Goal: Book appointment/travel/reservation

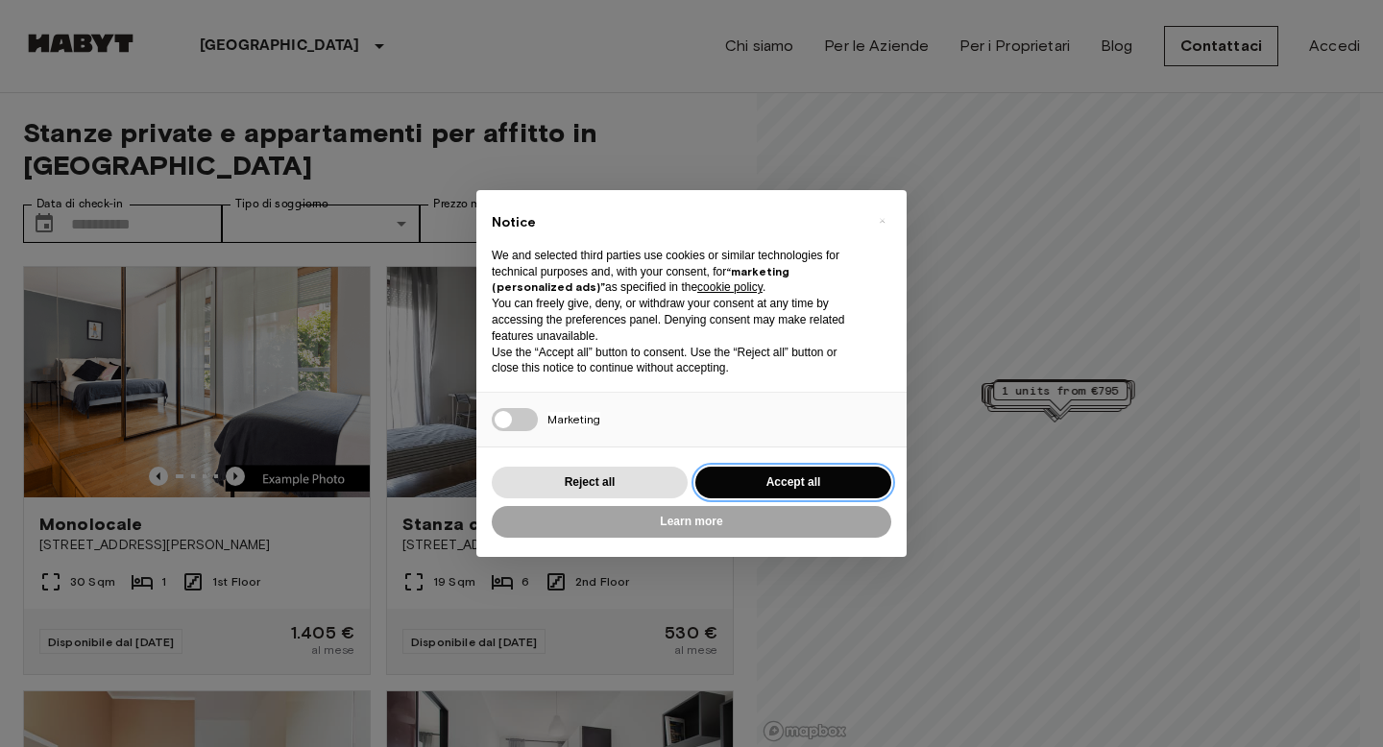
click at [772, 486] on button "Accept all" at bounding box center [793, 483] width 196 height 32
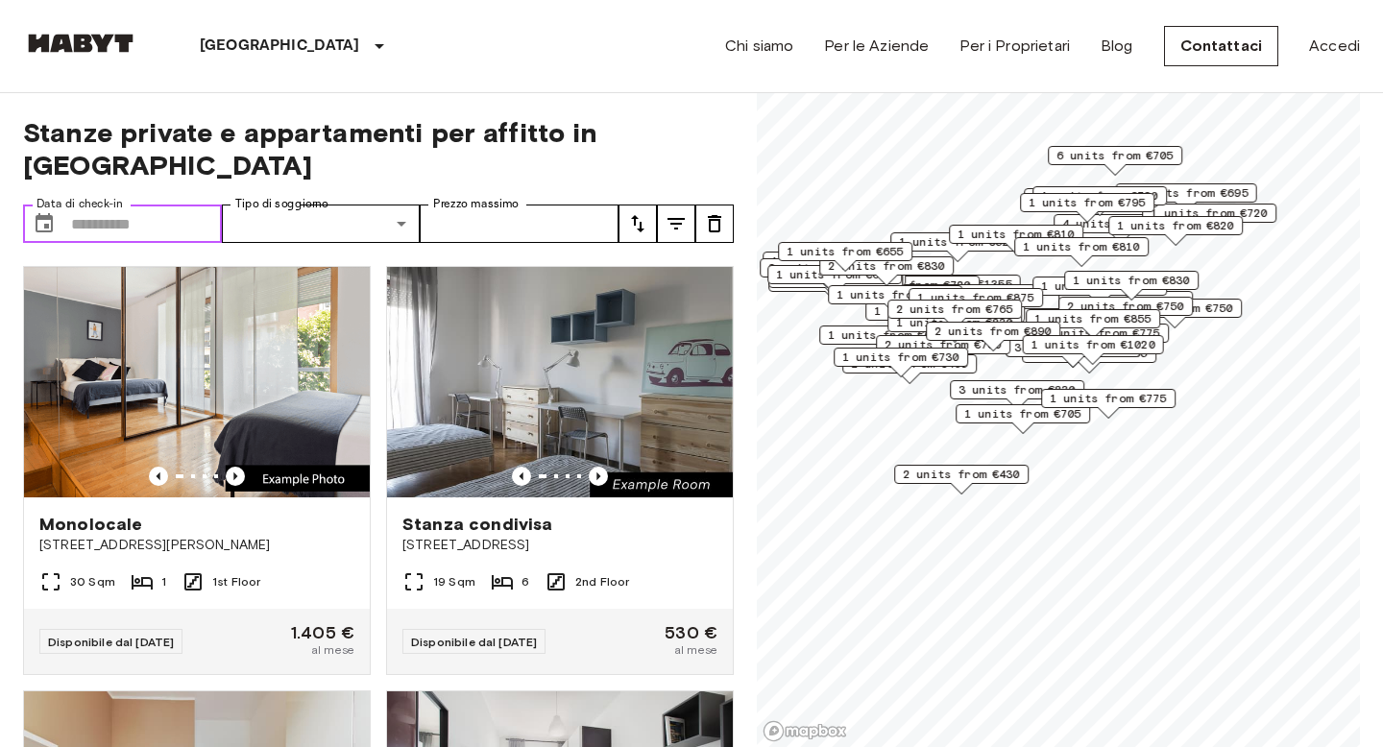
click at [183, 204] on input "Data di check-in" at bounding box center [146, 223] width 151 height 38
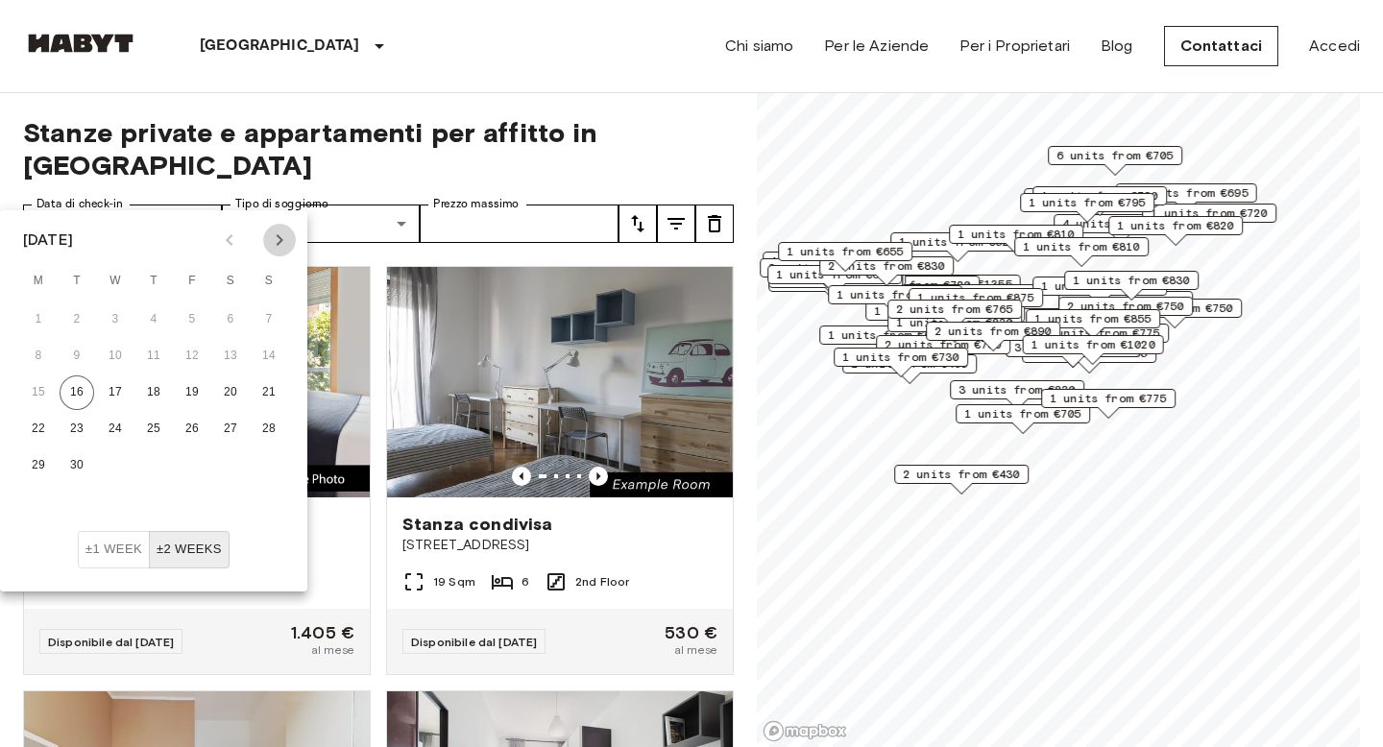
click at [287, 241] on icon "Next month" at bounding box center [279, 240] width 23 height 23
click at [40, 397] on button "13" at bounding box center [38, 392] width 35 height 35
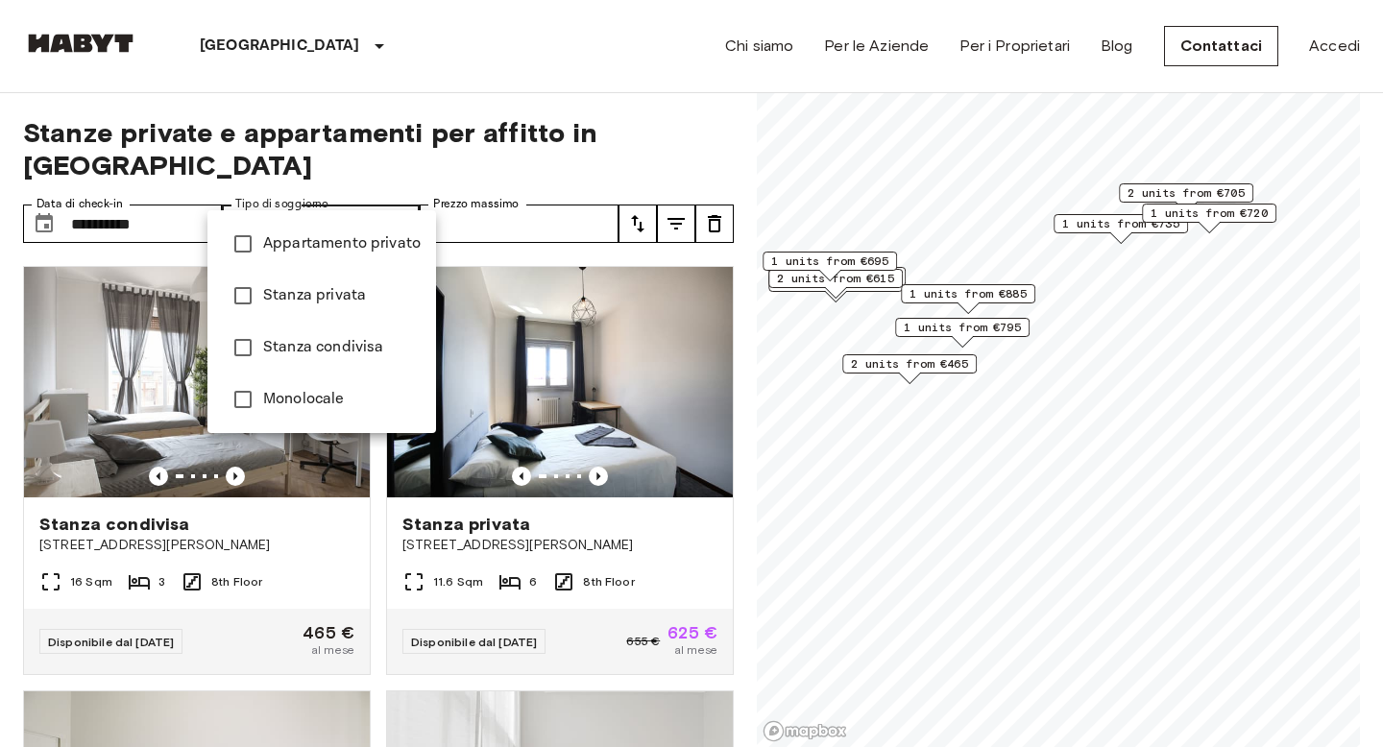
click at [534, 173] on div at bounding box center [691, 373] width 1383 height 747
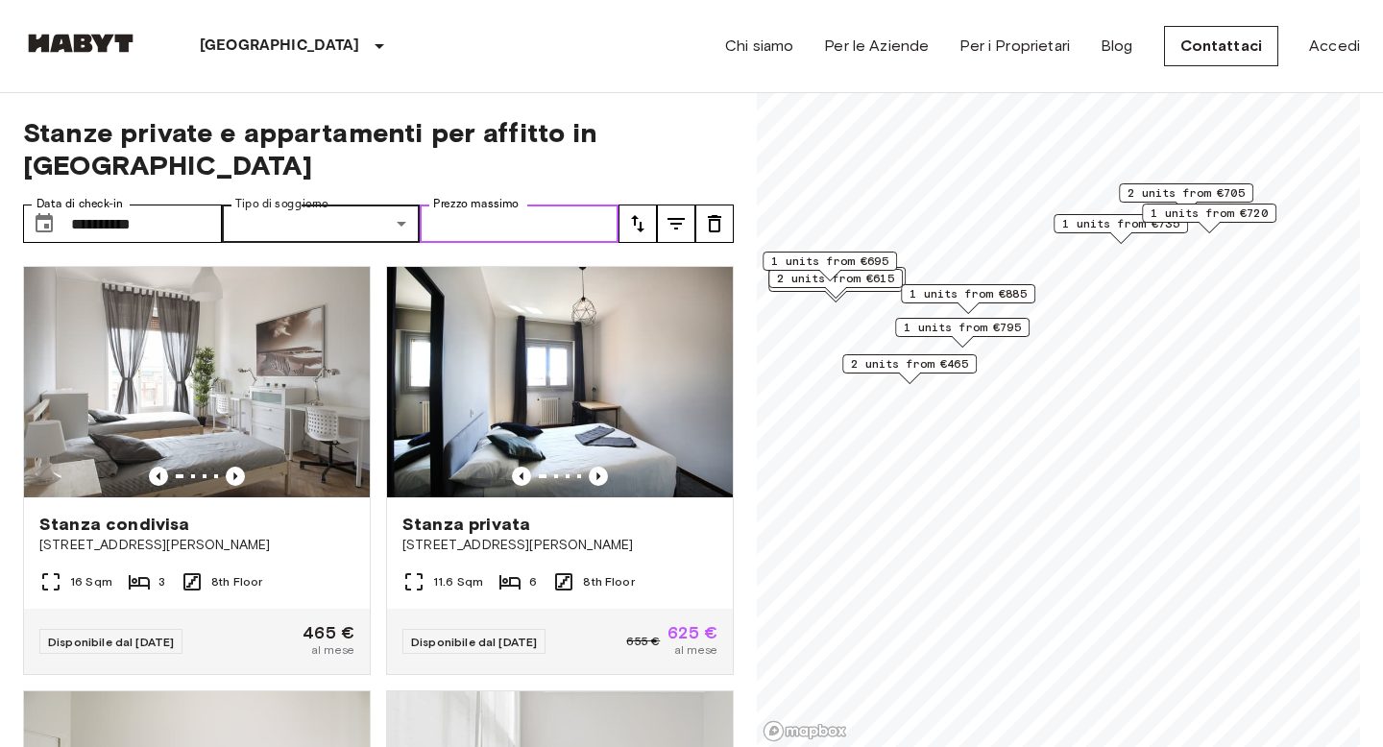
click at [536, 204] on input "Prezzo massimo" at bounding box center [519, 223] width 199 height 38
click at [686, 212] on icon "tune" at bounding box center [675, 223] width 23 height 23
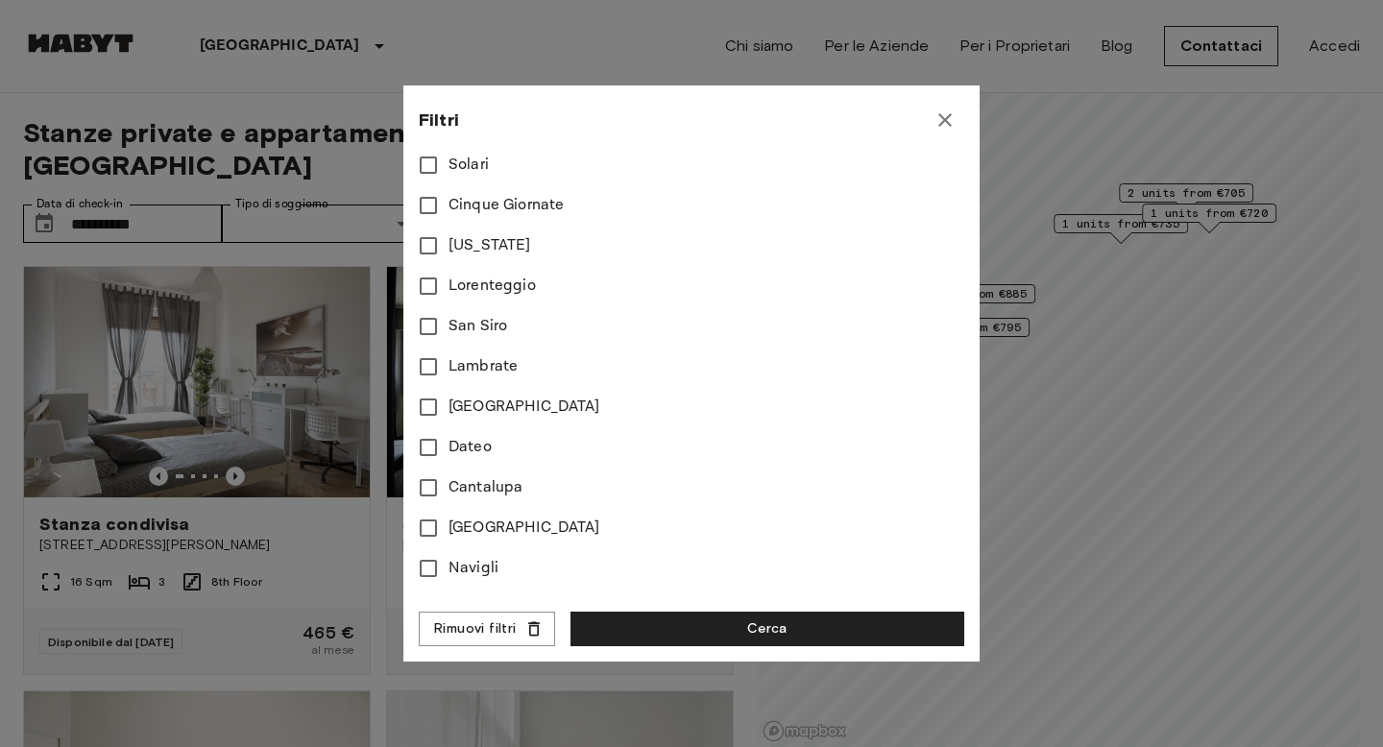
scroll to position [1030, 0]
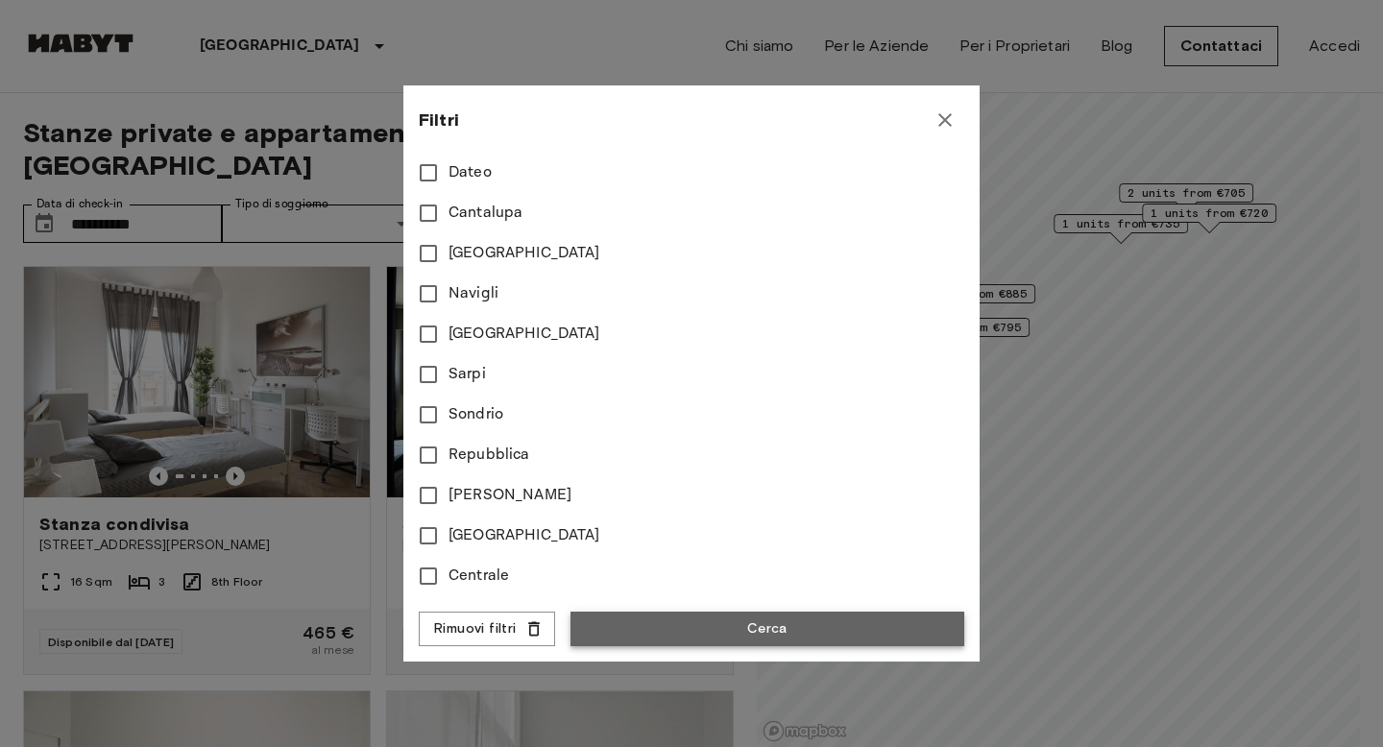
click at [646, 631] on button "Cerca" at bounding box center [767, 630] width 394 height 36
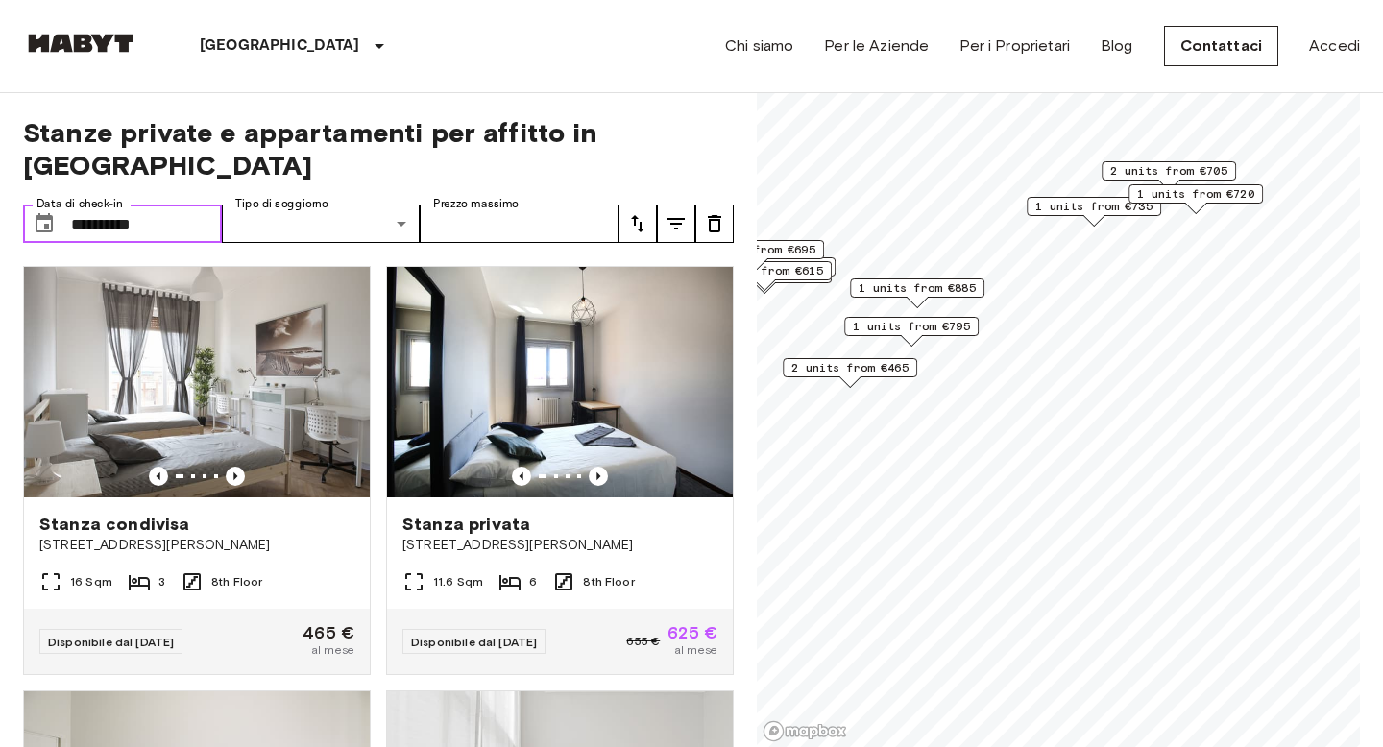
click at [84, 204] on input "**********" at bounding box center [146, 223] width 151 height 38
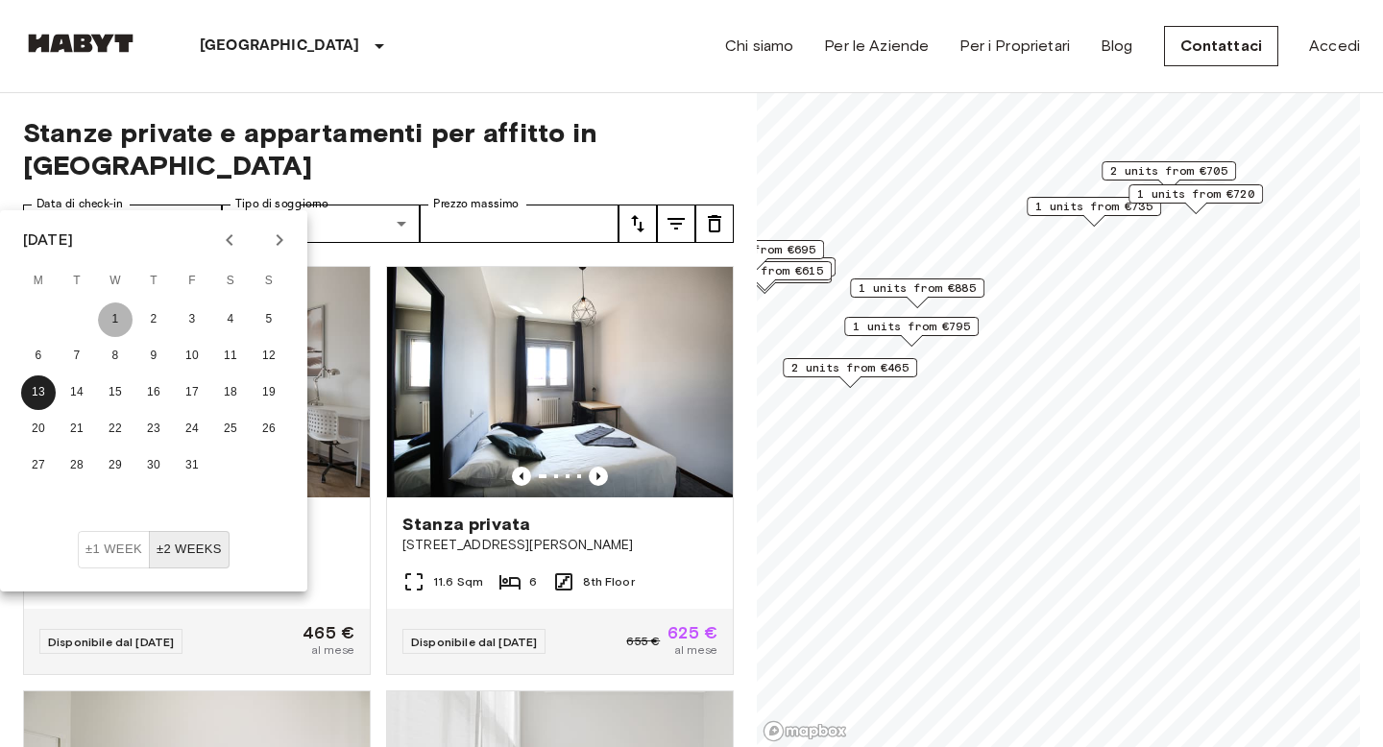
click at [116, 321] on button "1" at bounding box center [115, 319] width 35 height 35
type input "**********"
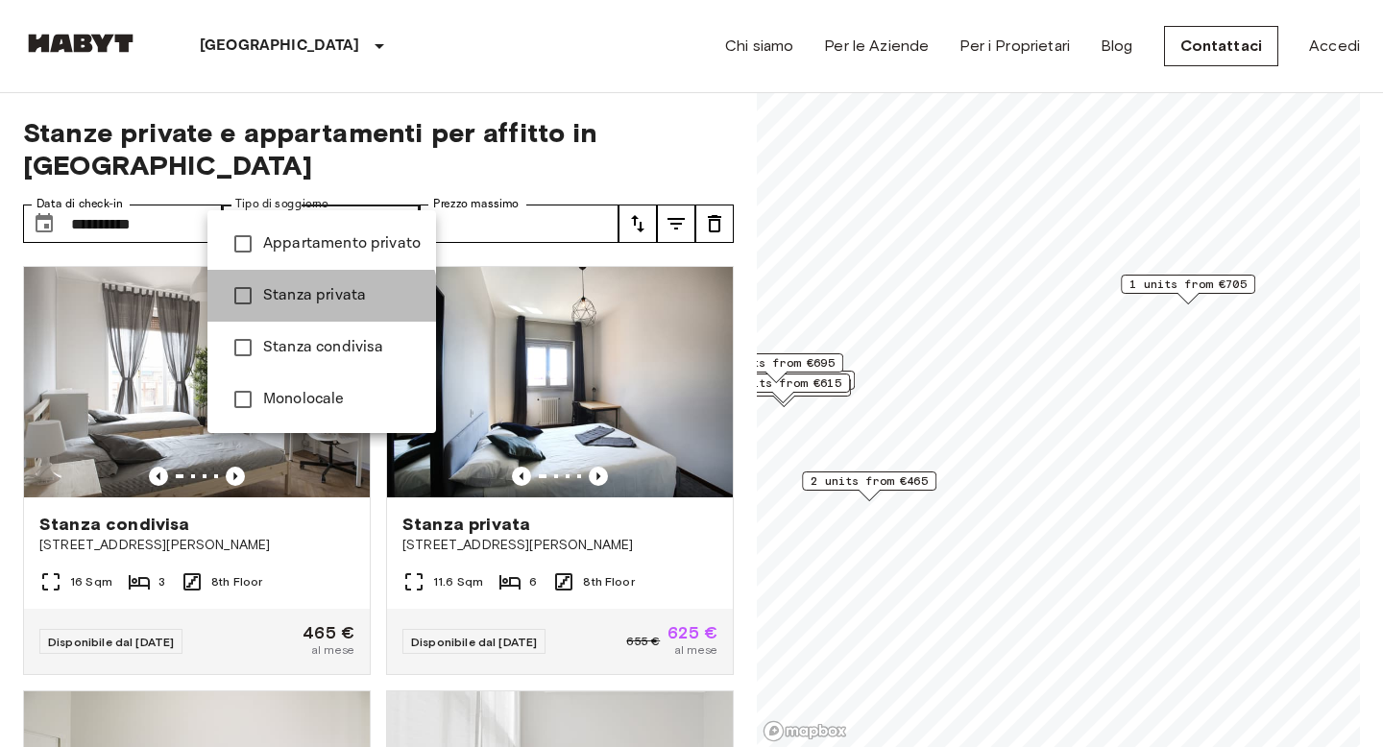
click at [320, 305] on span "Stanza privata" at bounding box center [341, 295] width 157 height 23
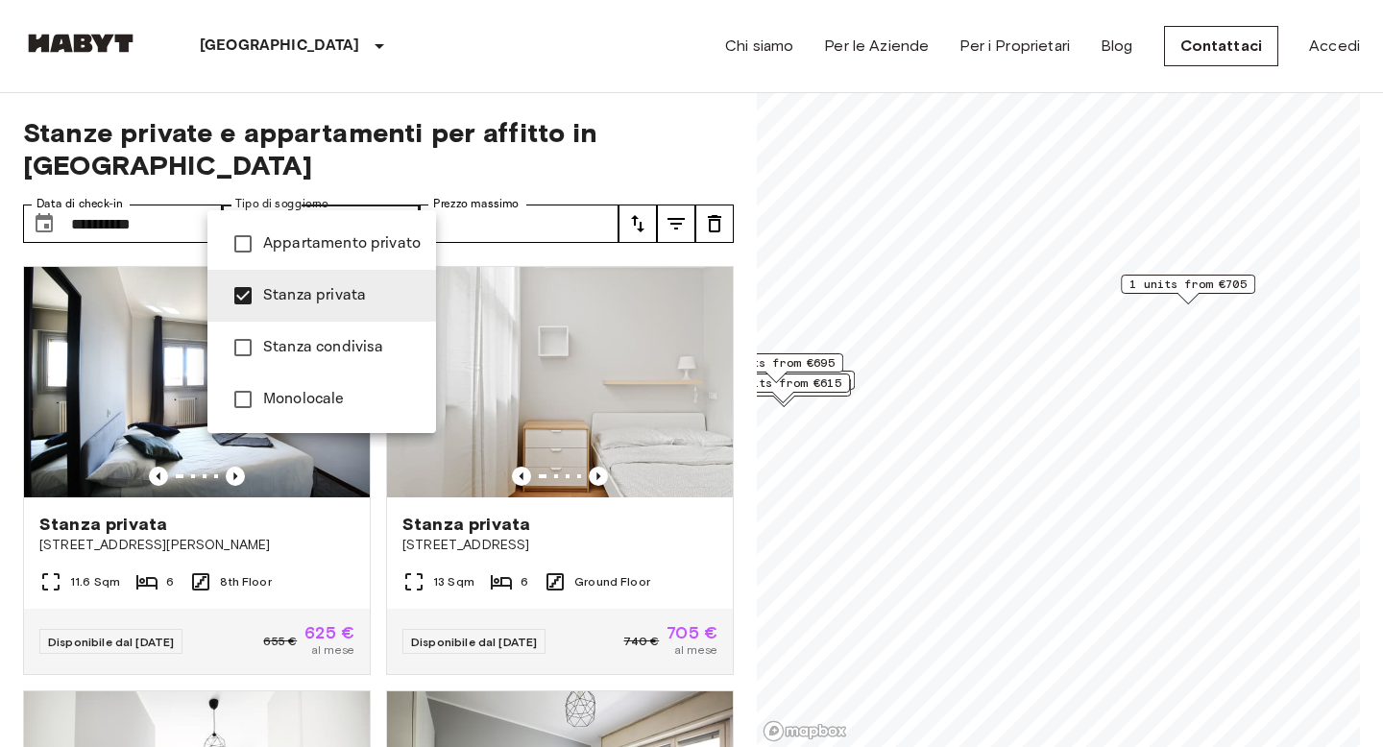
click at [320, 249] on span "Appartamento privato" at bounding box center [341, 243] width 157 height 23
click at [311, 403] on span "Monolocale" at bounding box center [341, 399] width 157 height 23
type input "**********"
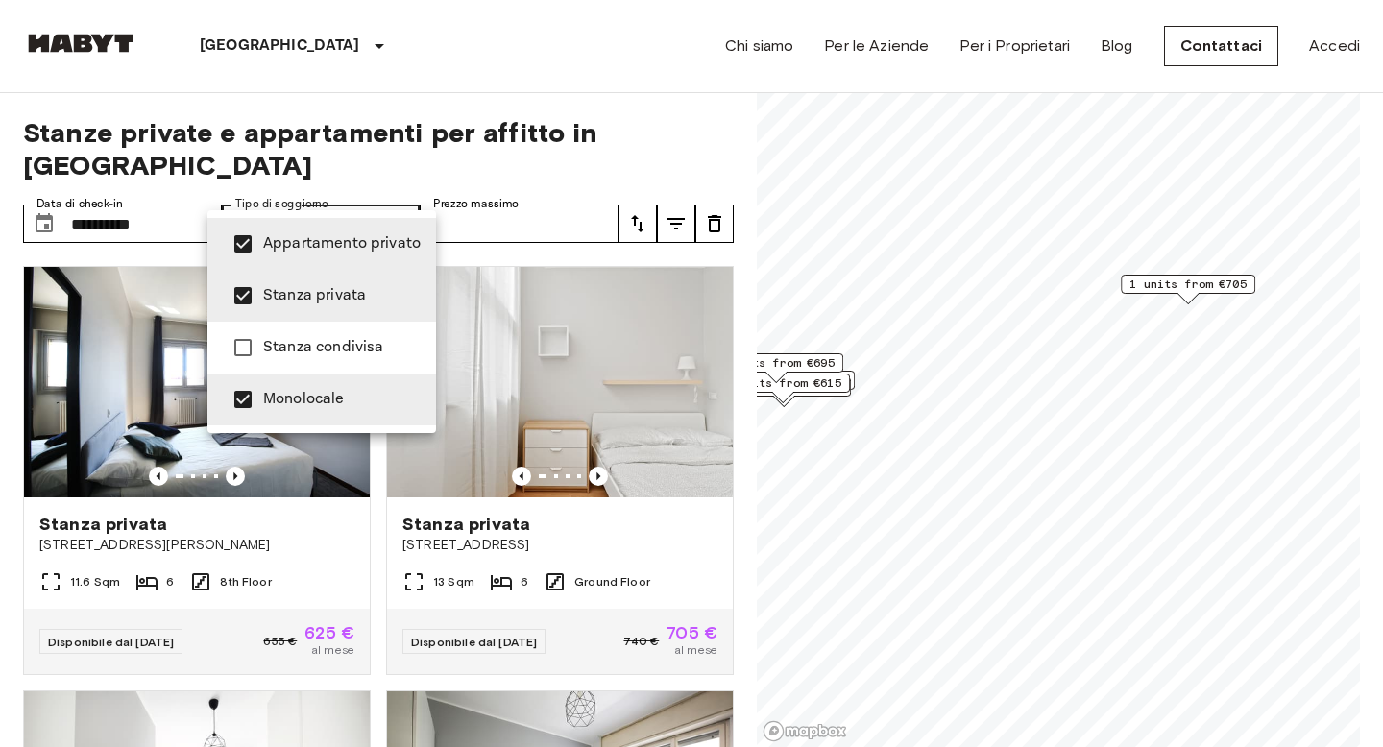
click at [870, 417] on div at bounding box center [691, 373] width 1383 height 747
